Goal: Task Accomplishment & Management: Use online tool/utility

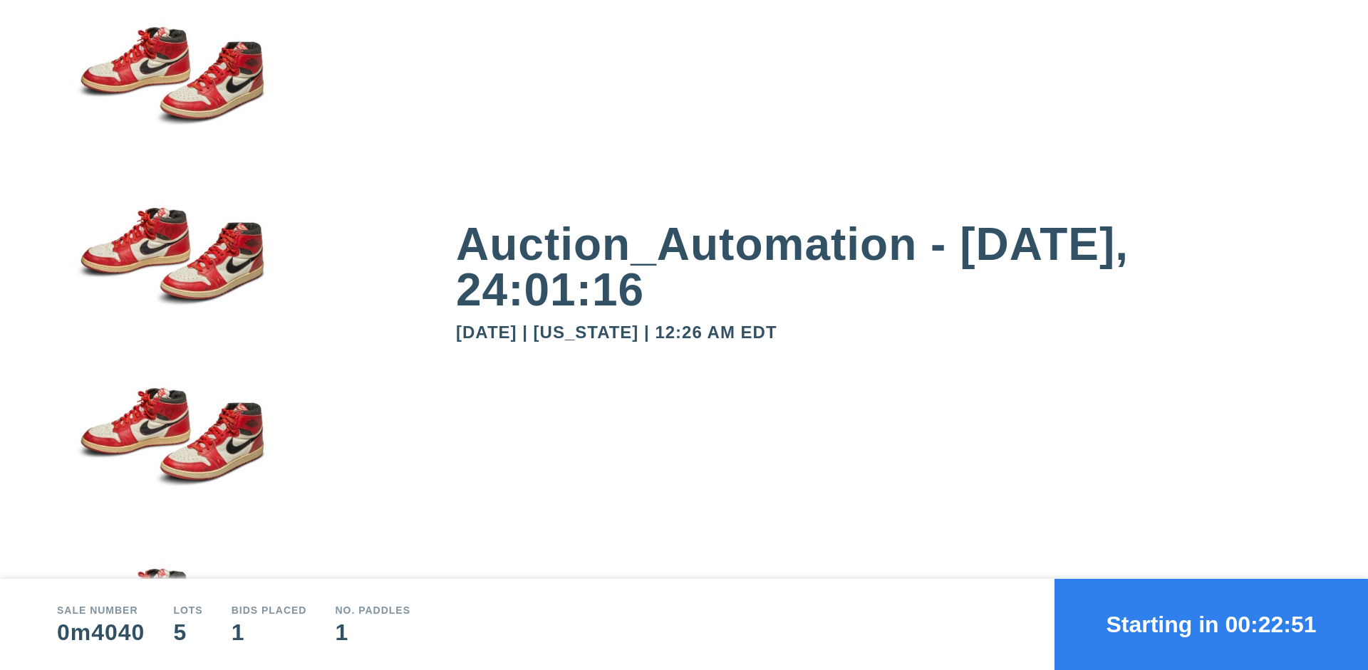
click at [1211, 625] on button "Starting in 00:22:51" at bounding box center [1210, 624] width 313 height 91
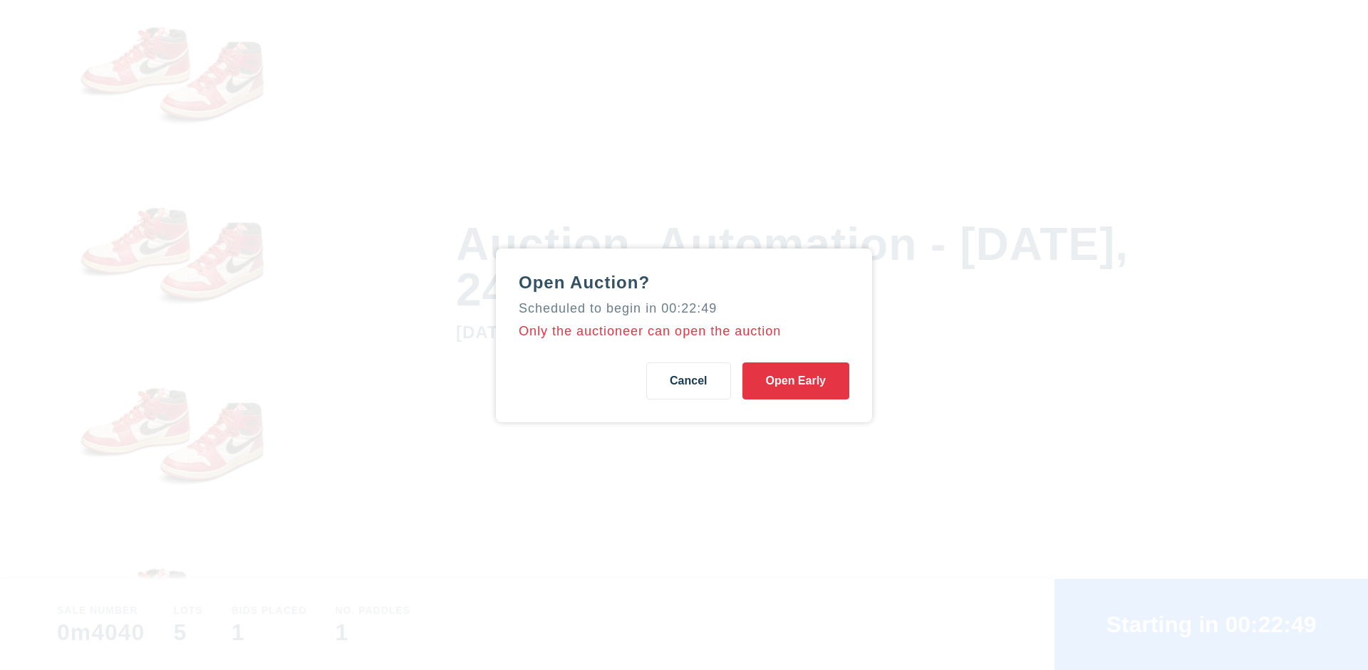
click at [796, 380] on button "Open Early" at bounding box center [795, 381] width 107 height 37
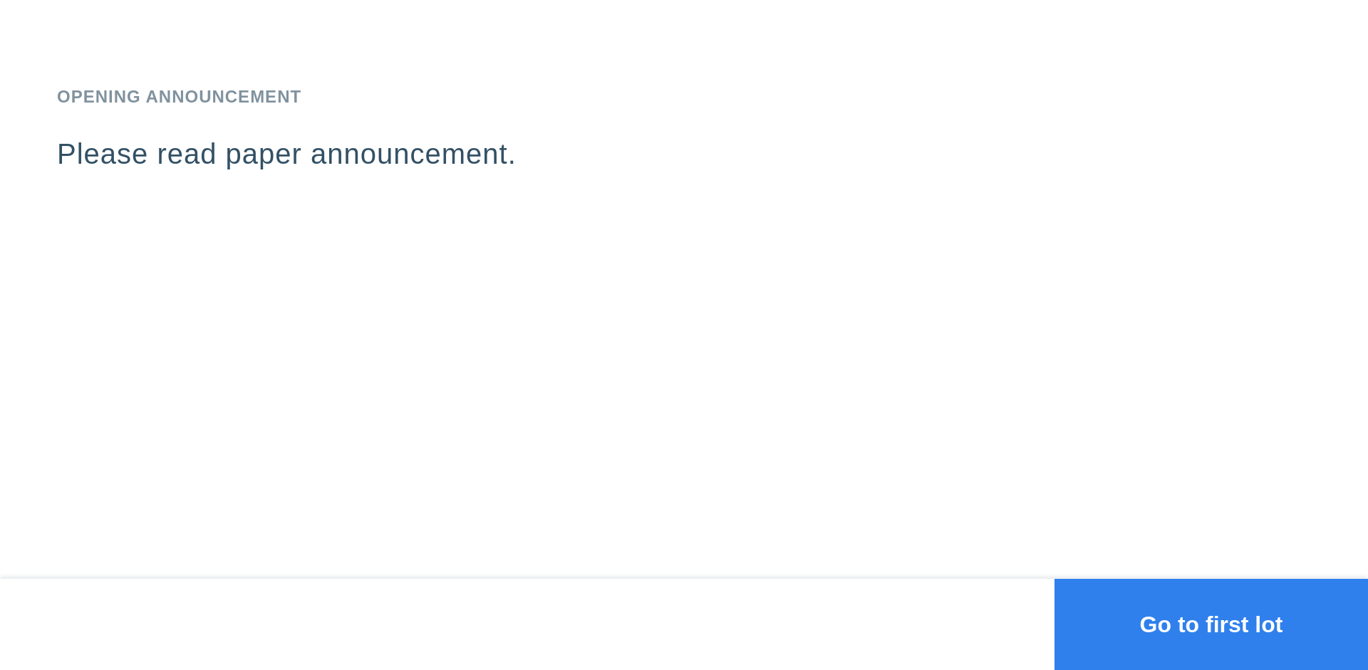
click at [1211, 625] on button "Go to first lot" at bounding box center [1210, 624] width 313 height 91
